Goal: Transaction & Acquisition: Purchase product/service

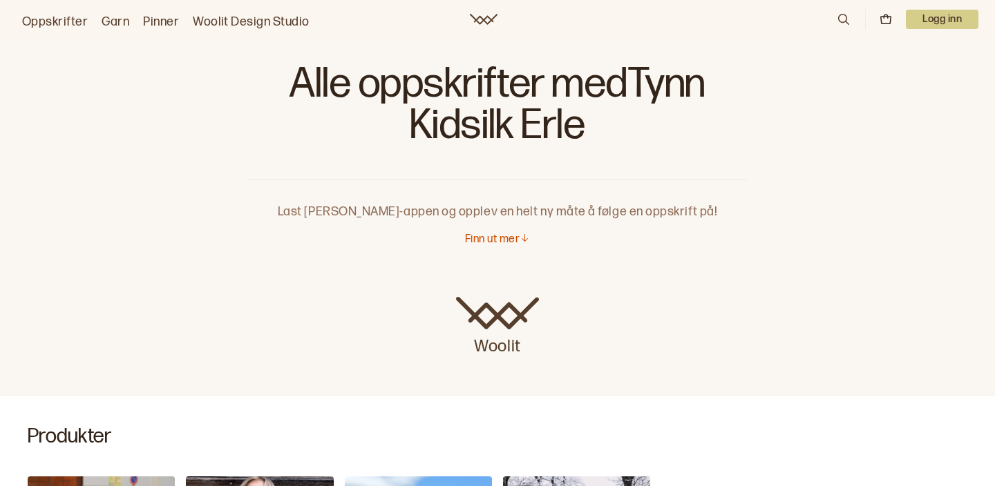
scroll to position [19, 0]
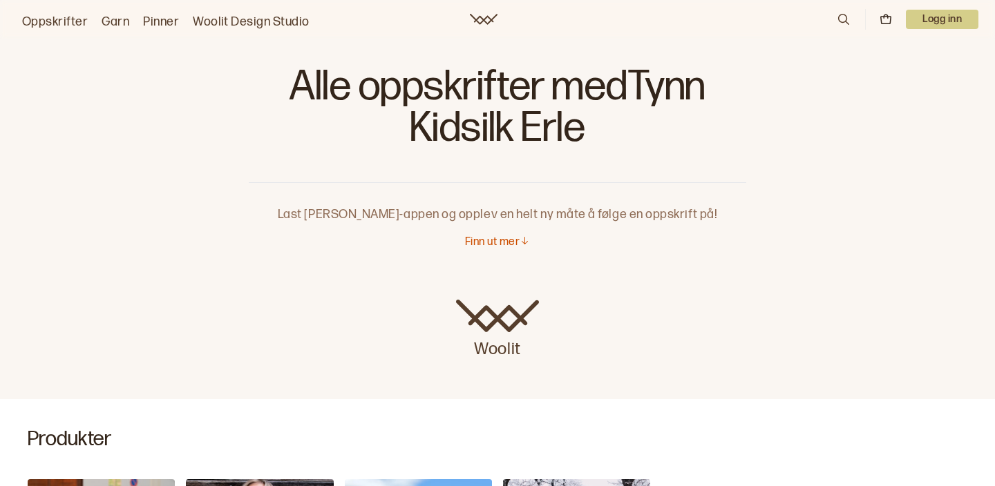
click at [513, 243] on p "Finn ut mer" at bounding box center [492, 243] width 55 height 15
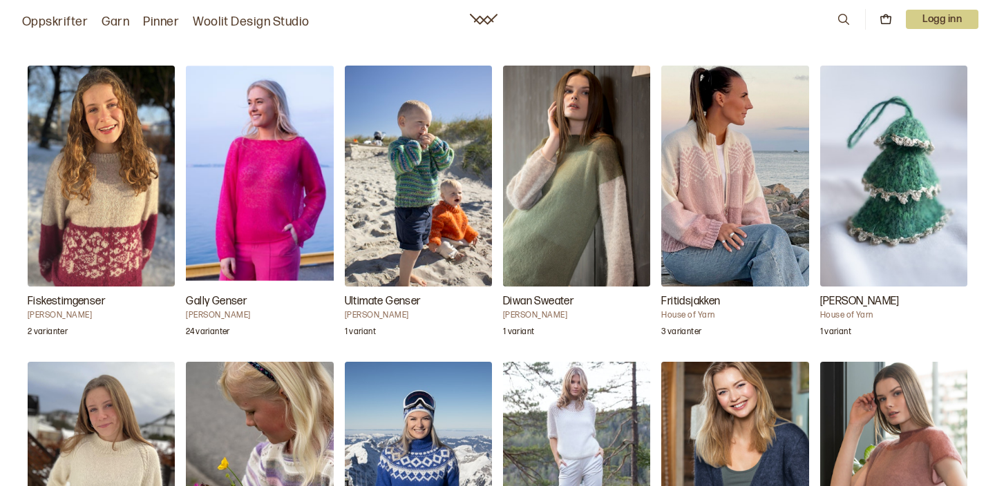
scroll to position [1324, 0]
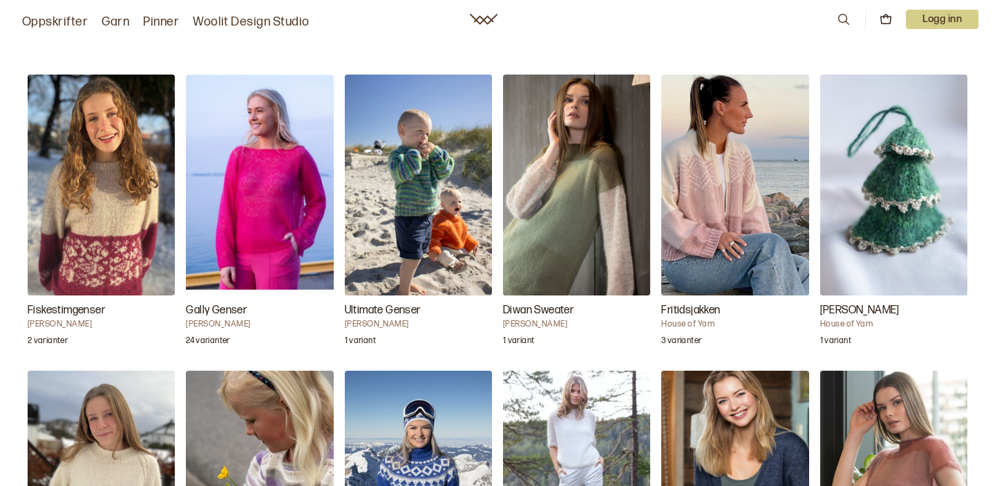
click at [285, 224] on img "Gally Genser" at bounding box center [259, 185] width 147 height 221
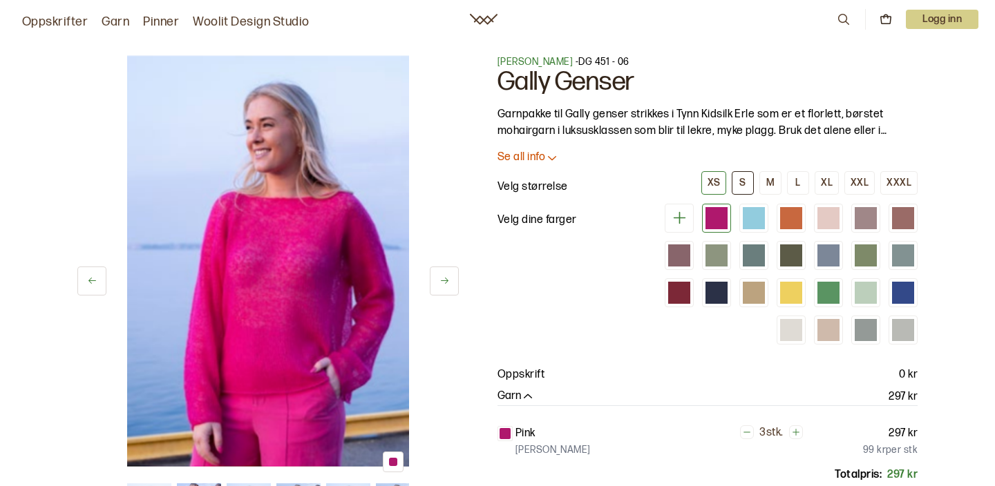
scroll to position [15, 0]
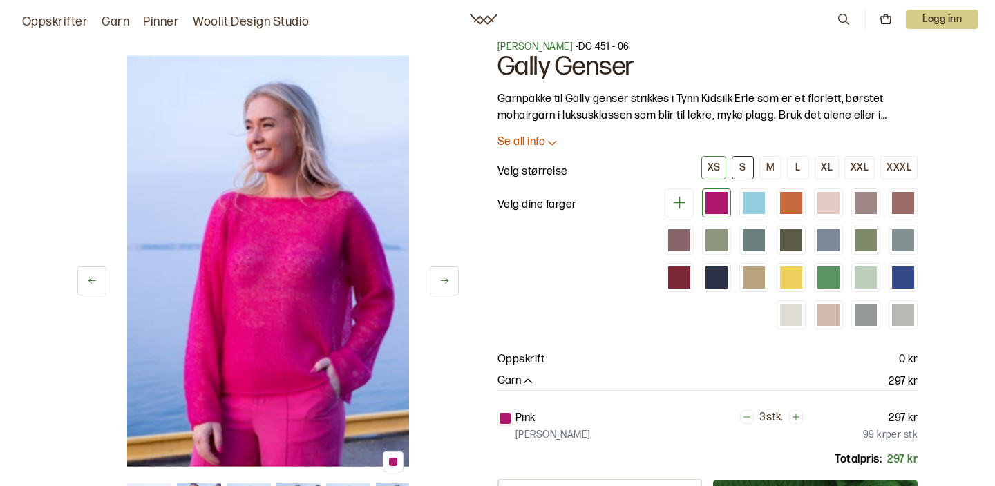
click at [745, 166] on div "S" at bounding box center [742, 168] width 6 height 12
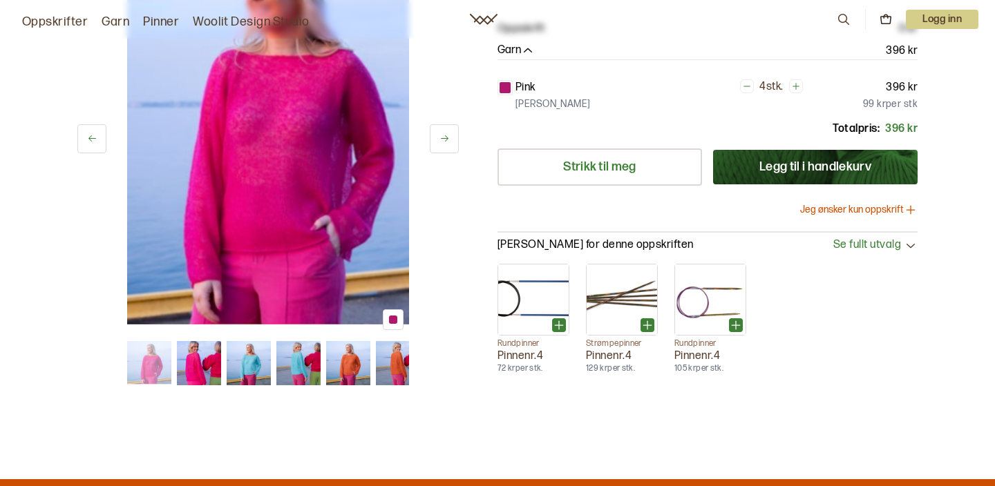
scroll to position [347, 0]
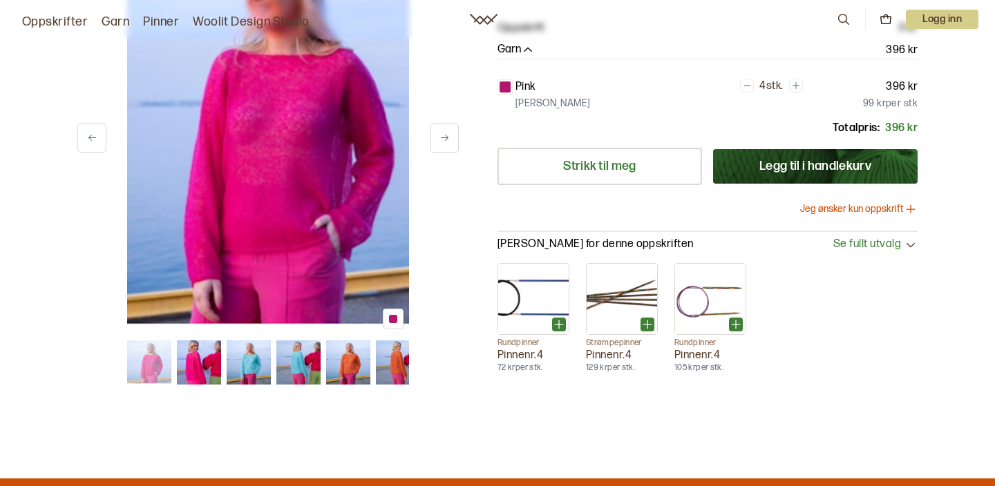
click at [251, 374] on img at bounding box center [249, 363] width 44 height 44
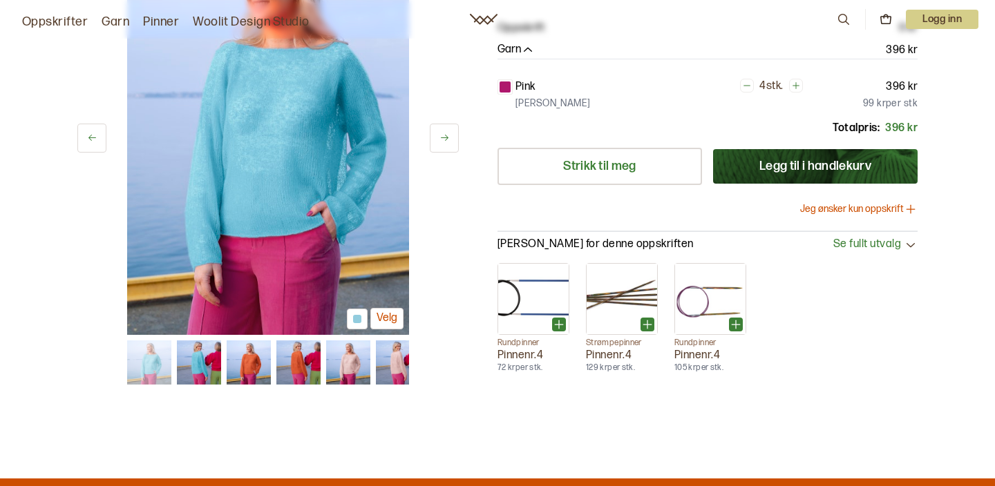
click at [302, 352] on img at bounding box center [298, 363] width 44 height 44
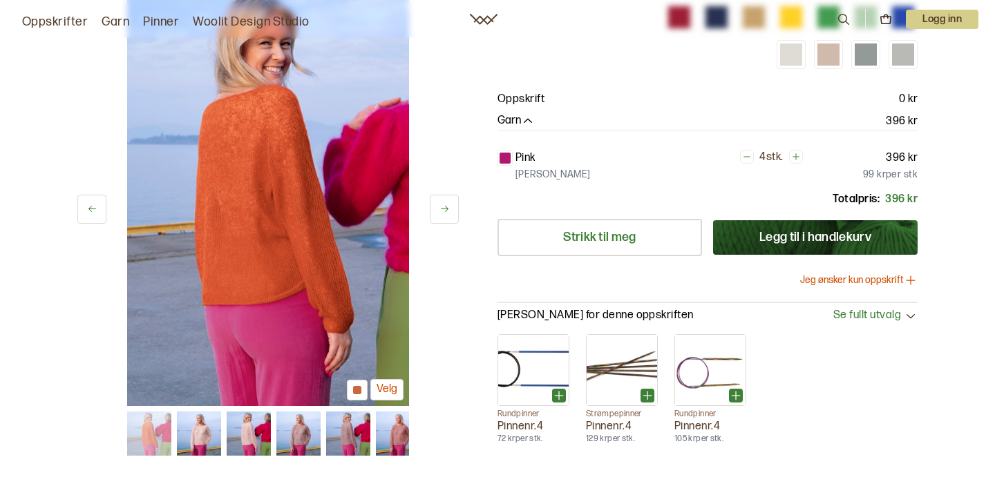
scroll to position [327, 0]
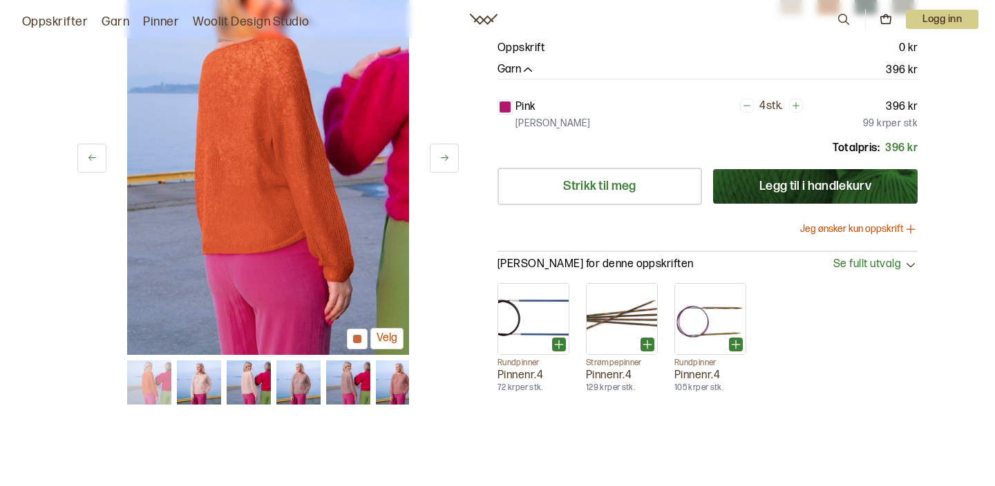
click at [266, 390] on img at bounding box center [249, 383] width 44 height 44
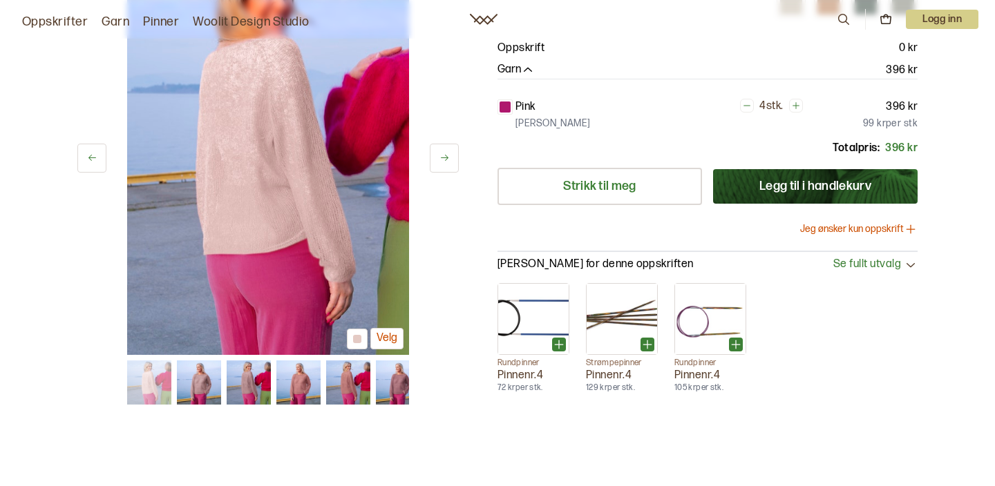
click at [289, 388] on img at bounding box center [298, 383] width 44 height 44
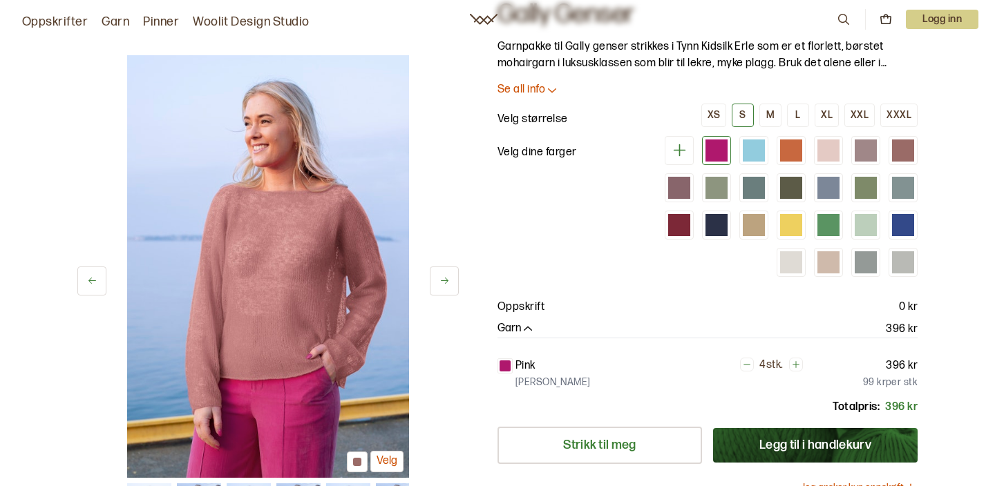
scroll to position [66, 0]
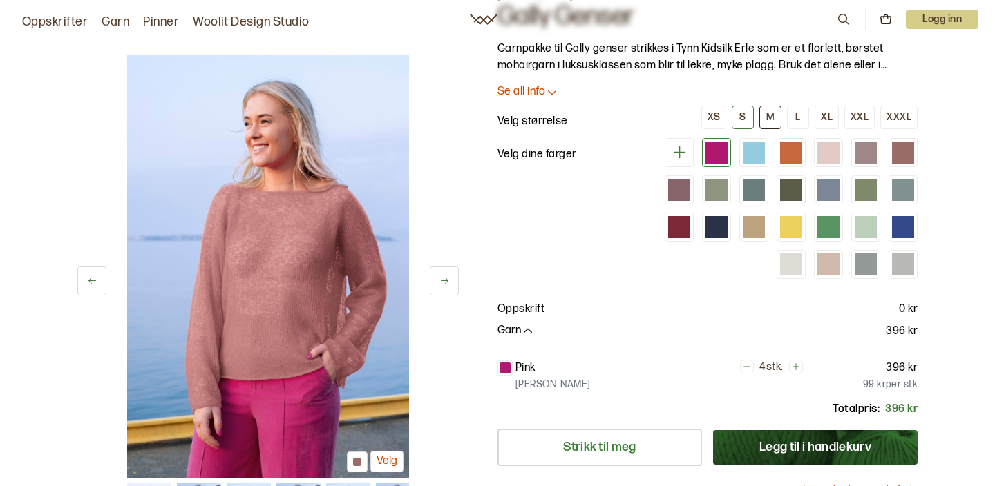
click at [772, 112] on div "M" at bounding box center [770, 117] width 8 height 12
click at [718, 118] on div "XS" at bounding box center [713, 117] width 12 height 12
click at [740, 117] on button "S" at bounding box center [743, 117] width 22 height 23
click at [774, 119] on div "M" at bounding box center [770, 117] width 8 height 12
click at [742, 113] on div "S" at bounding box center [742, 117] width 6 height 12
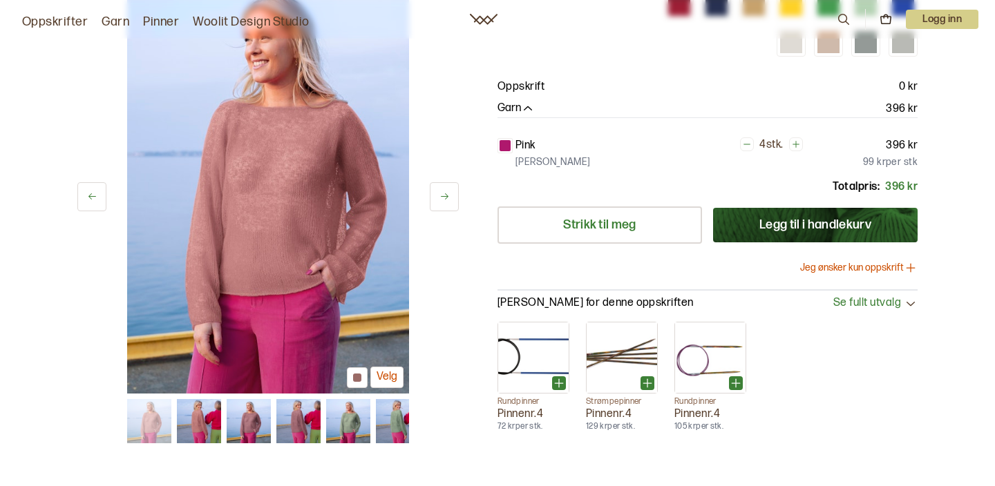
scroll to position [290, 0]
